Goal: Information Seeking & Learning: Understand process/instructions

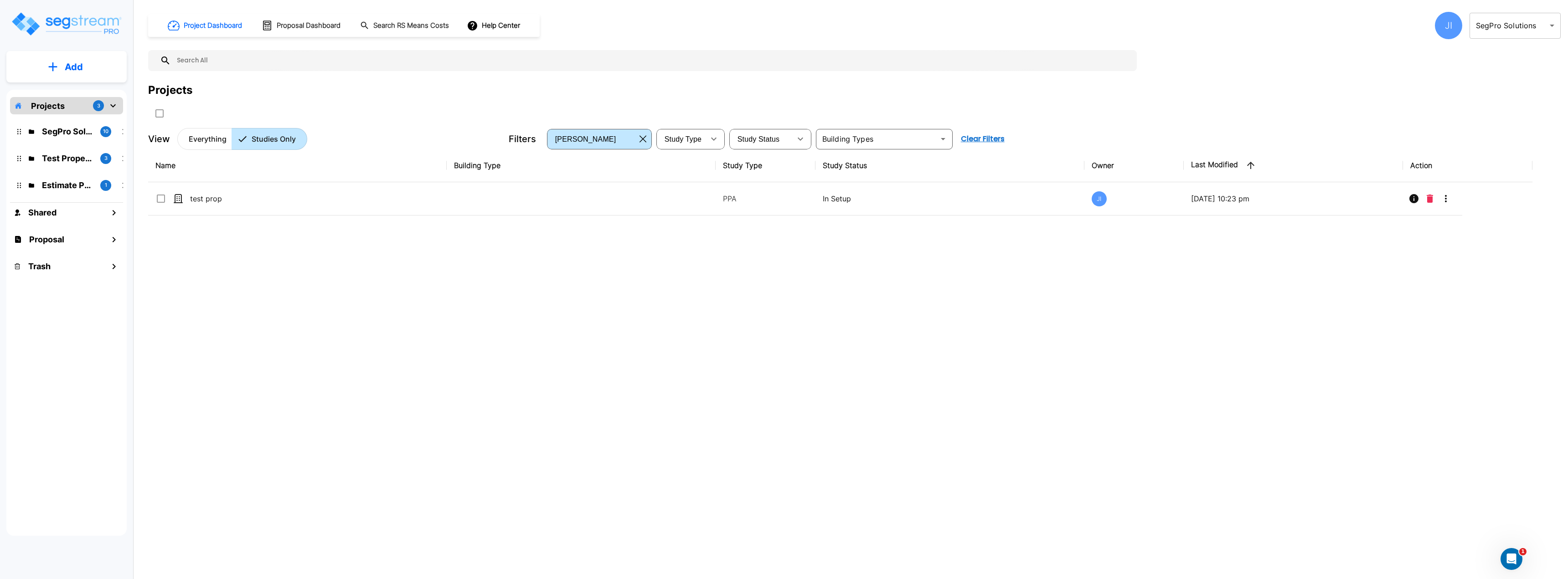
click at [1444, 17] on div "JI" at bounding box center [1448, 25] width 27 height 27
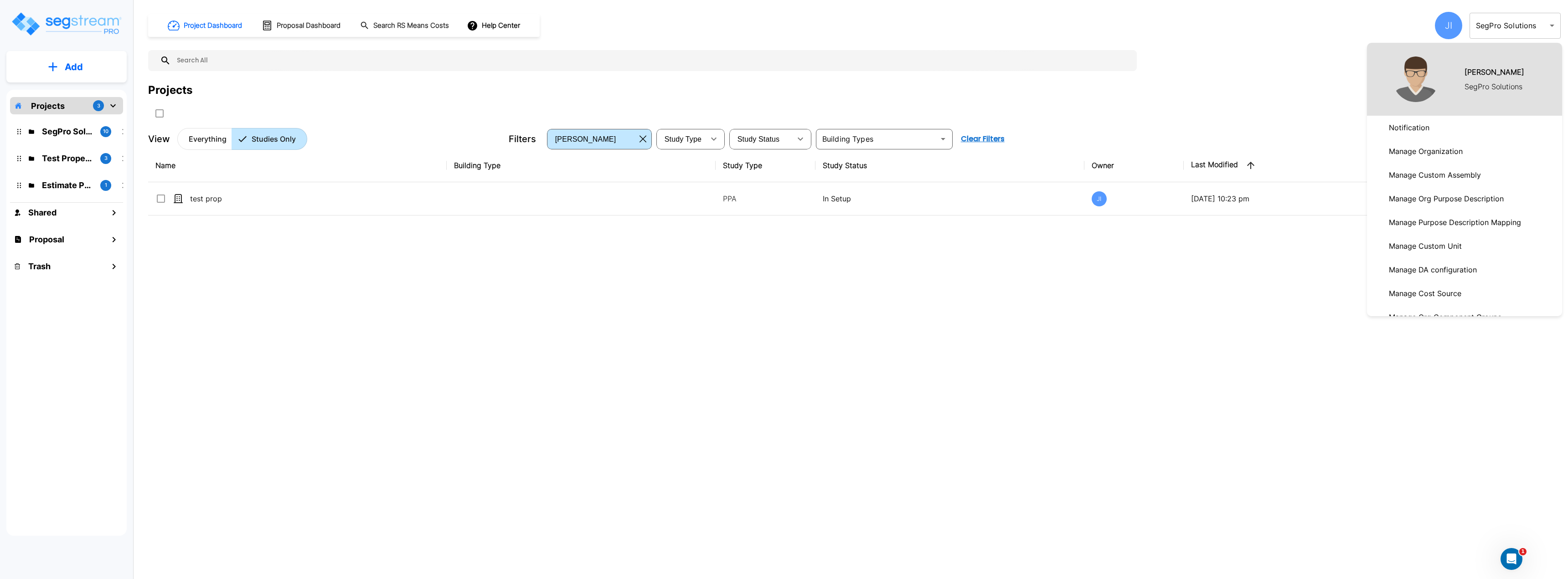
click at [511, 23] on div at bounding box center [784, 290] width 1568 height 579
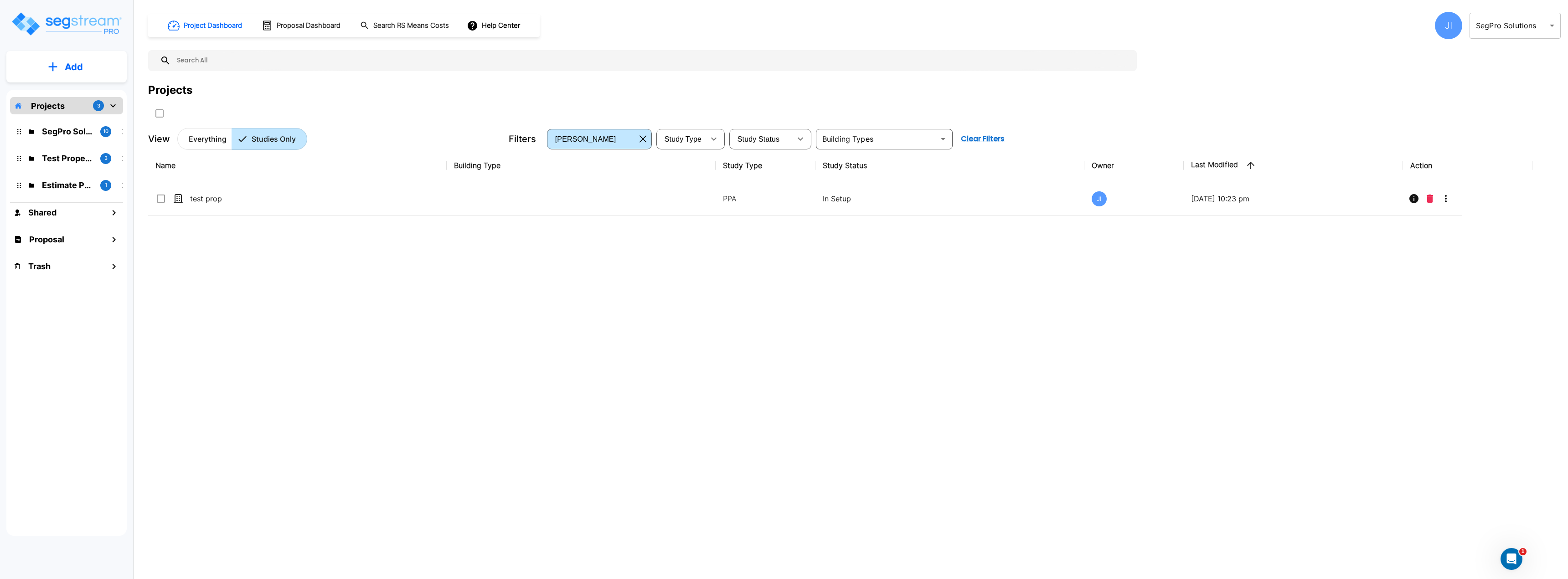
click at [500, 24] on div "Jay Inting SegPro Solutions Notification Manage Organization Manage Custom Asse…" at bounding box center [784, 291] width 1568 height 575
click at [495, 25] on button "Help Center" at bounding box center [494, 26] width 59 height 17
click at [504, 81] on li "Tours" at bounding box center [511, 83] width 88 height 16
click at [514, 71] on div at bounding box center [784, 290] width 1568 height 579
click at [503, 70] on link "How-To Videos" at bounding box center [511, 66] width 88 height 16
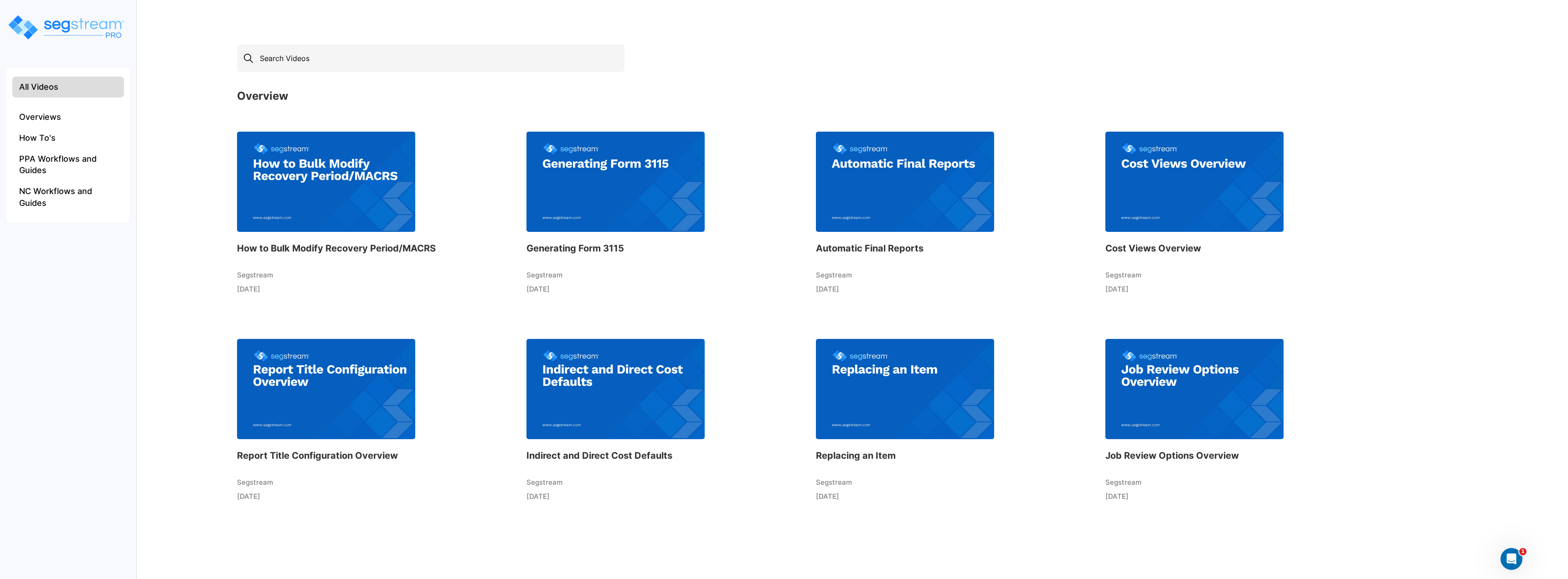
click at [348, 187] on img at bounding box center [326, 181] width 178 height 100
